Goal: Task Accomplishment & Management: Manage account settings

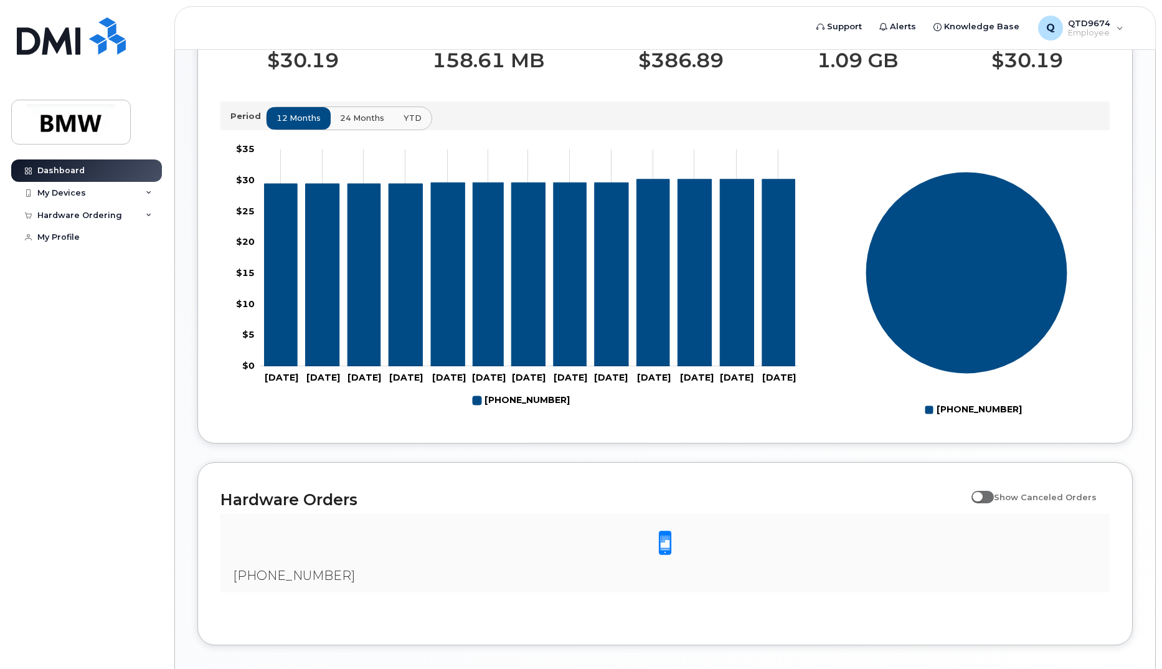
scroll to position [402, 0]
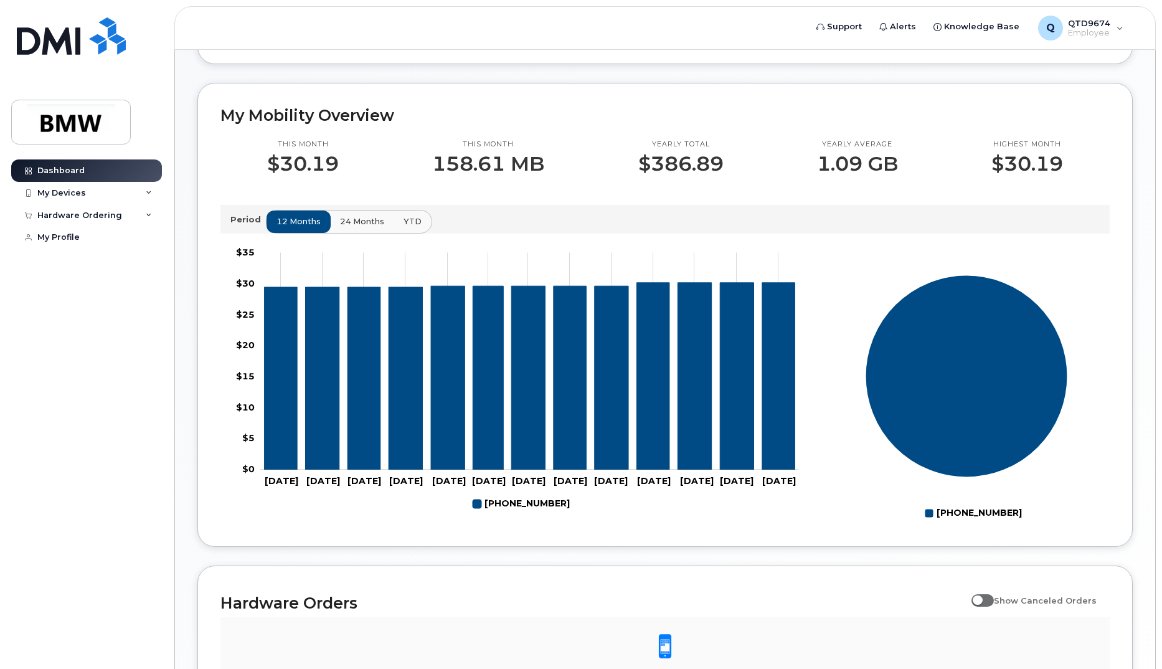
scroll to position [470, 0]
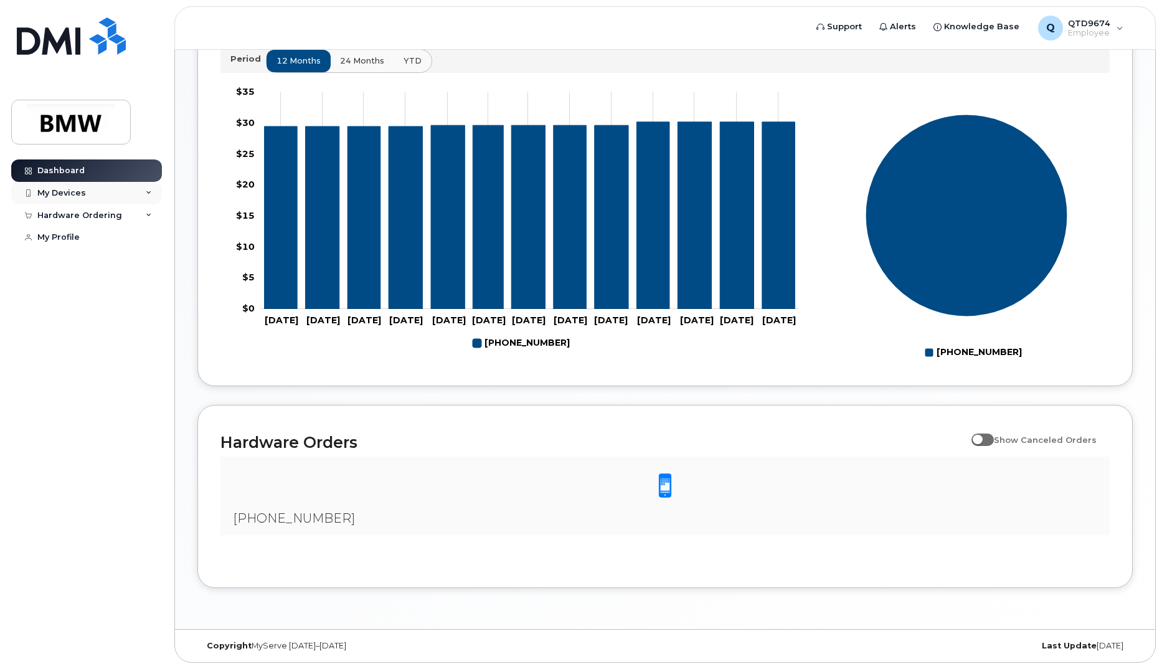
click at [123, 189] on div "My Devices" at bounding box center [86, 193] width 151 height 22
click at [124, 189] on div "My Devices" at bounding box center [86, 193] width 151 height 22
click at [136, 197] on div "My Devices" at bounding box center [86, 193] width 151 height 22
click at [63, 218] on div "Add Device" at bounding box center [67, 216] width 49 height 11
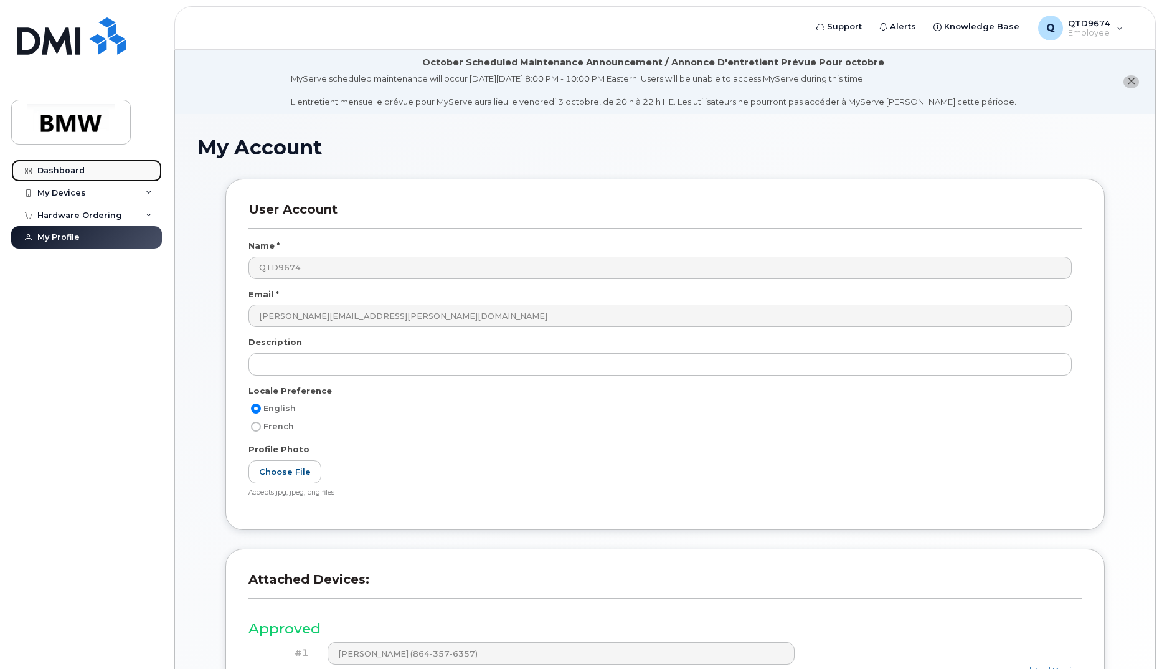
click at [78, 169] on div "Dashboard" at bounding box center [60, 171] width 47 height 10
